Goal: Task Accomplishment & Management: Manage account settings

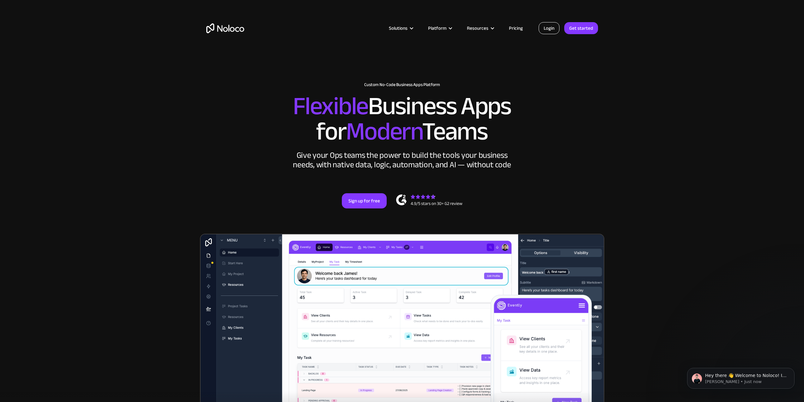
click at [549, 29] on link "Login" at bounding box center [549, 28] width 21 height 12
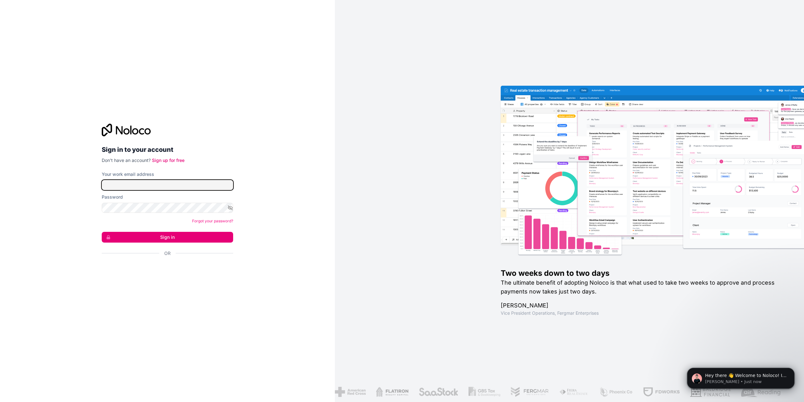
click at [173, 183] on input "Your work email address" at bounding box center [167, 185] width 131 height 10
type input "scott+noloco@tradewiseventures.com"
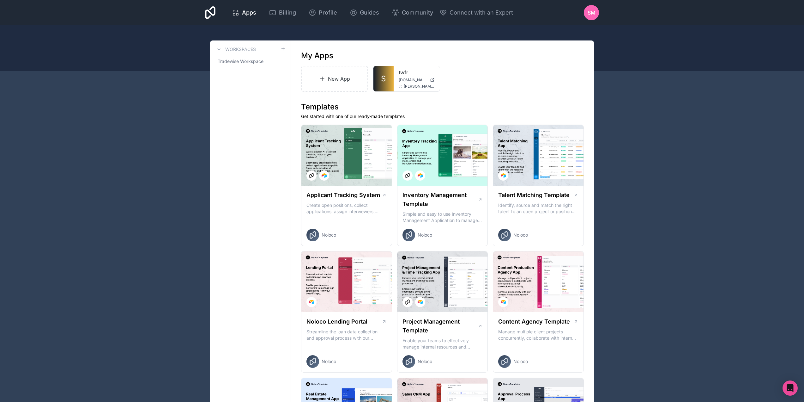
click at [279, 4] on div "Apps Billing Profile Guides Community Connect with an Expert SM Billing Profile…" at bounding box center [402, 12] width 404 height 25
click at [280, 10] on span "Billing" at bounding box center [287, 12] width 17 height 9
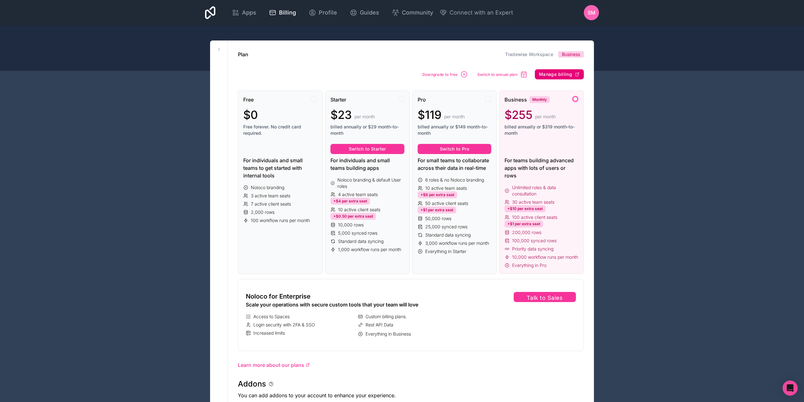
click at [555, 75] on span "Manage billing" at bounding box center [555, 74] width 33 height 6
